Goal: Transaction & Acquisition: Purchase product/service

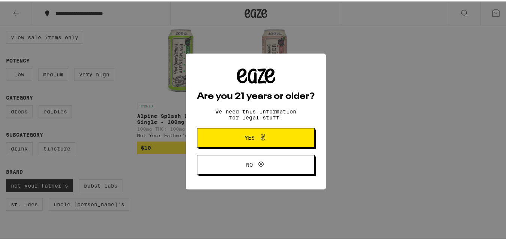
click at [246, 136] on span "Yes" at bounding box center [250, 136] width 10 height 5
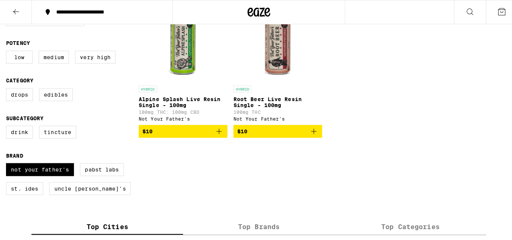
scroll to position [103, 0]
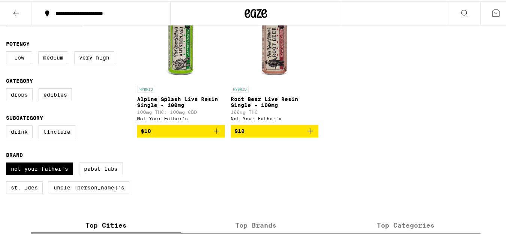
click at [179, 102] on p "Alpine Splash Live Resin Single - 100mg" at bounding box center [181, 101] width 88 height 12
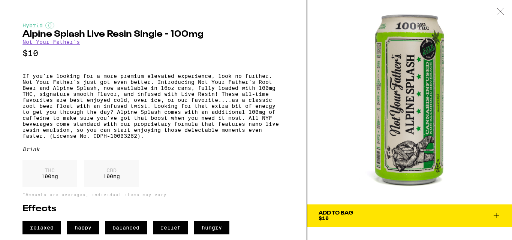
click at [363, 211] on span "Add To Bag $10" at bounding box center [410, 216] width 182 height 10
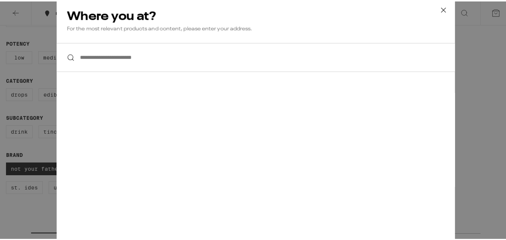
click at [139, 58] on input "**********" at bounding box center [256, 56] width 399 height 29
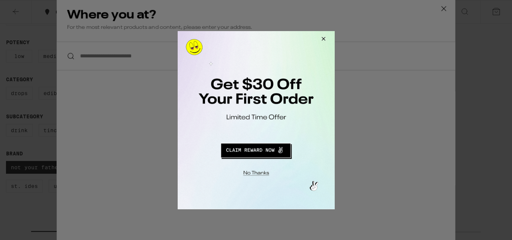
click at [444, 8] on div at bounding box center [256, 120] width 512 height 240
click at [441, 8] on div at bounding box center [256, 120] width 512 height 240
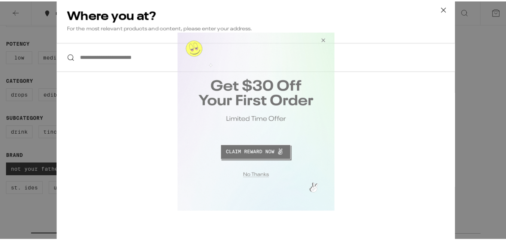
click at [259, 172] on button "Close Modal" at bounding box center [254, 174] width 153 height 12
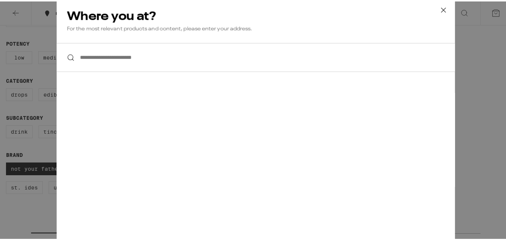
click at [439, 7] on icon at bounding box center [443, 8] width 11 height 11
